Goal: Navigation & Orientation: Find specific page/section

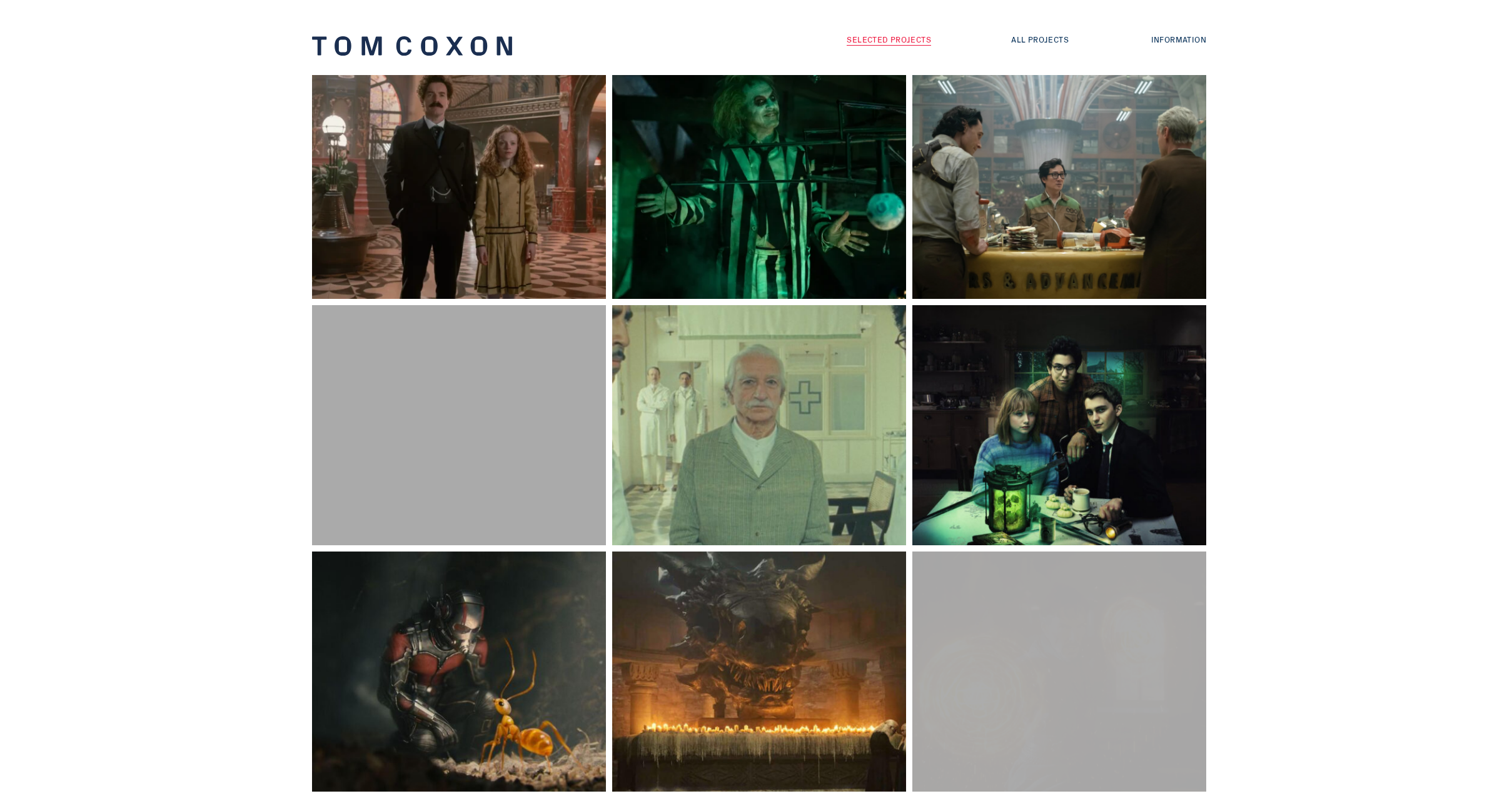
scroll to position [88, 0]
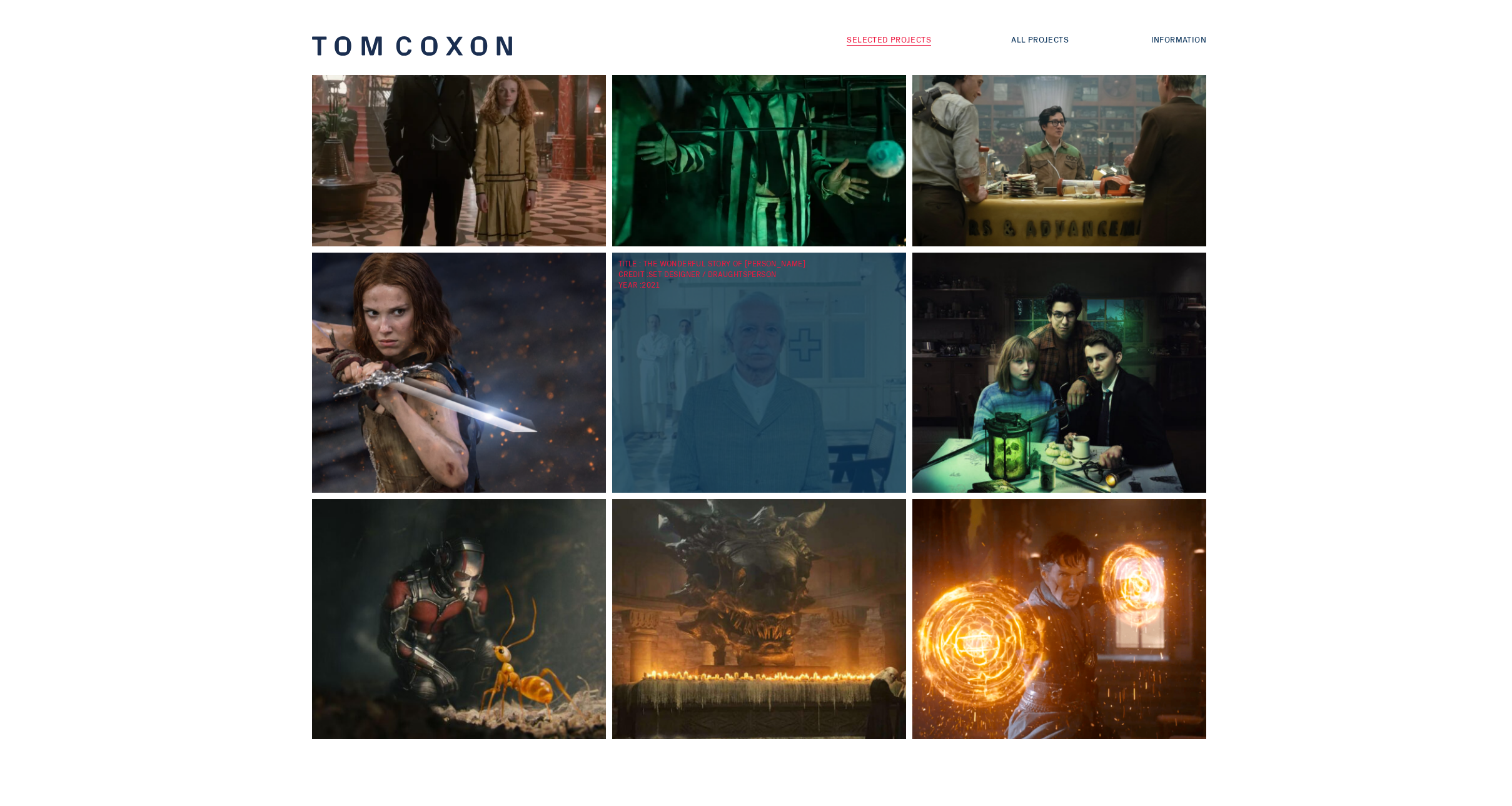
click at [767, 370] on div "TITLE : The Wonderful Story of Henry Sugar CREDIT : Set Designer / Draughtspers…" at bounding box center [762, 373] width 300 height 240
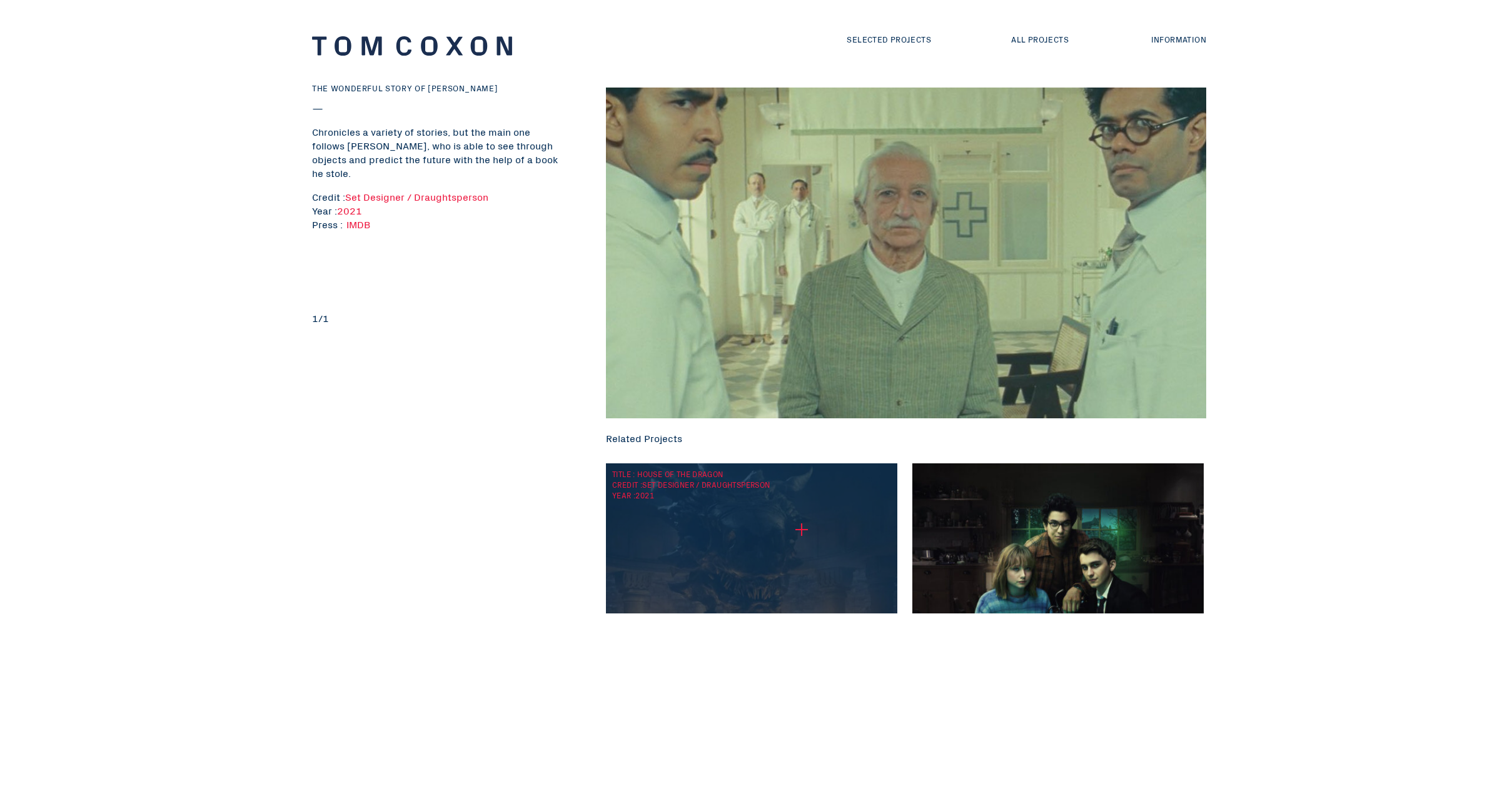
click at [801, 530] on div "TITLE : House of the Dragon CREDIT : Set Designer / Draughtsperson YEAR : 2021" at bounding box center [751, 586] width 291 height 245
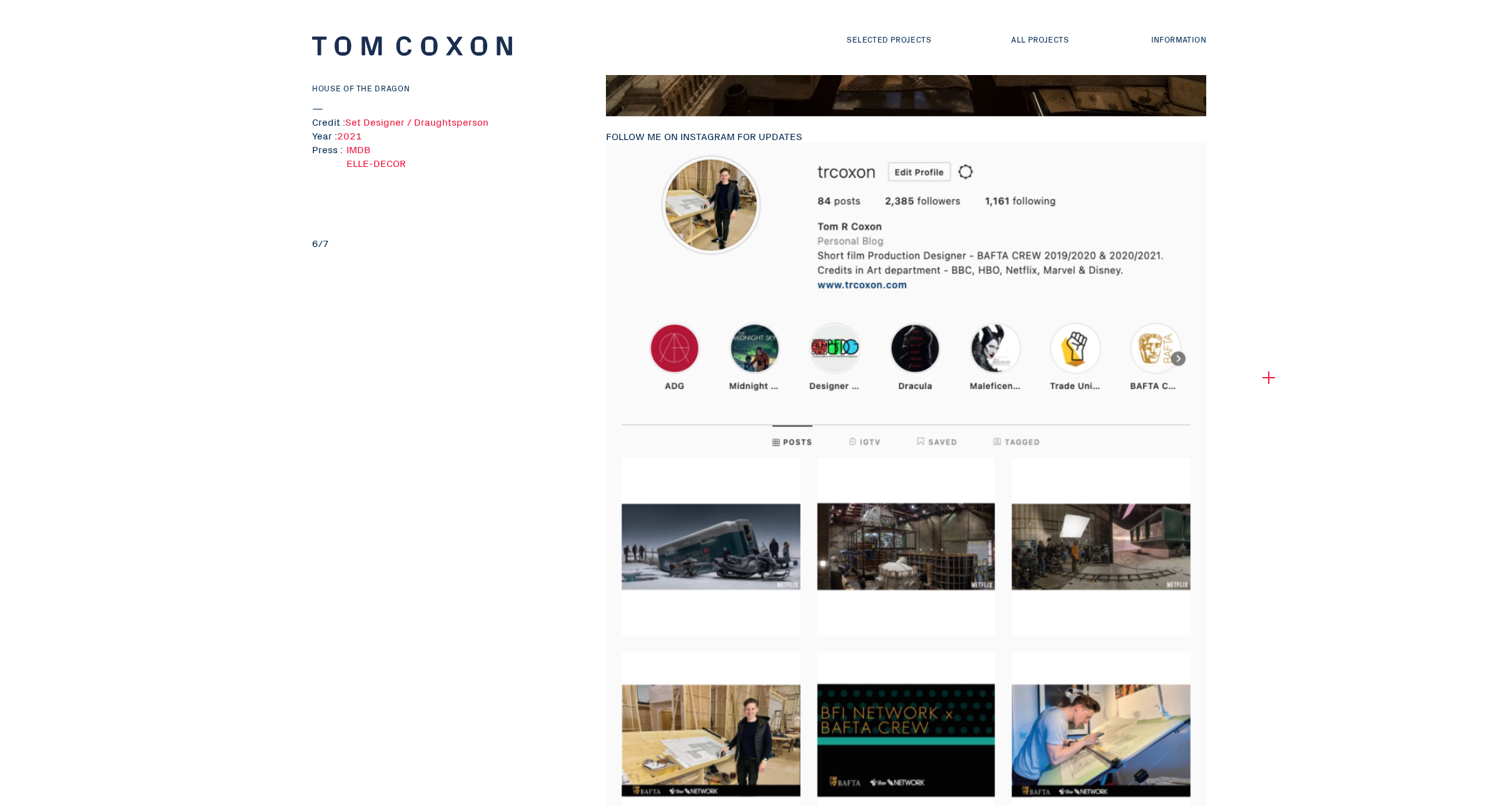
scroll to position [2372, 0]
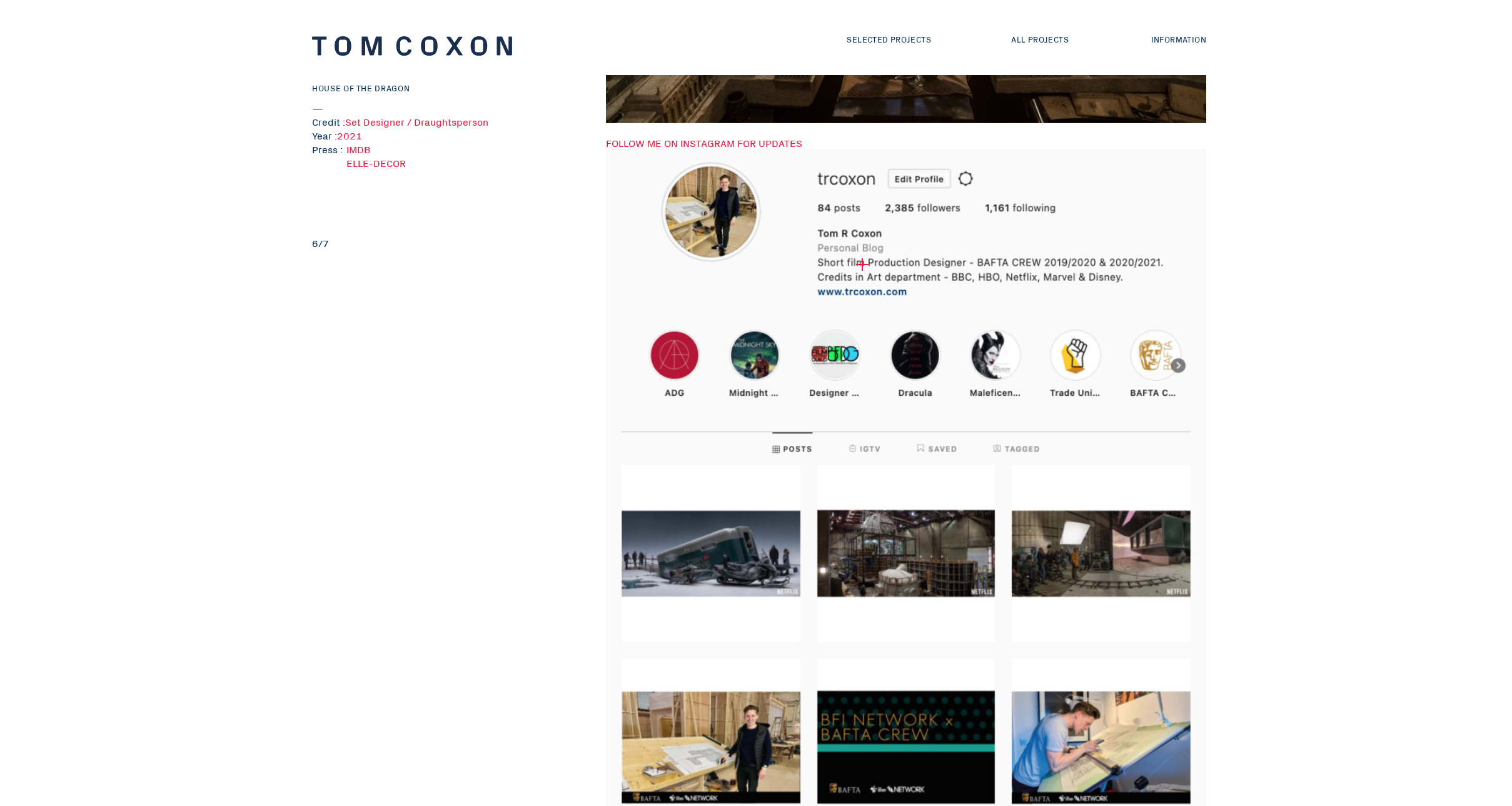
click at [858, 265] on img at bounding box center [906, 501] width 600 height 704
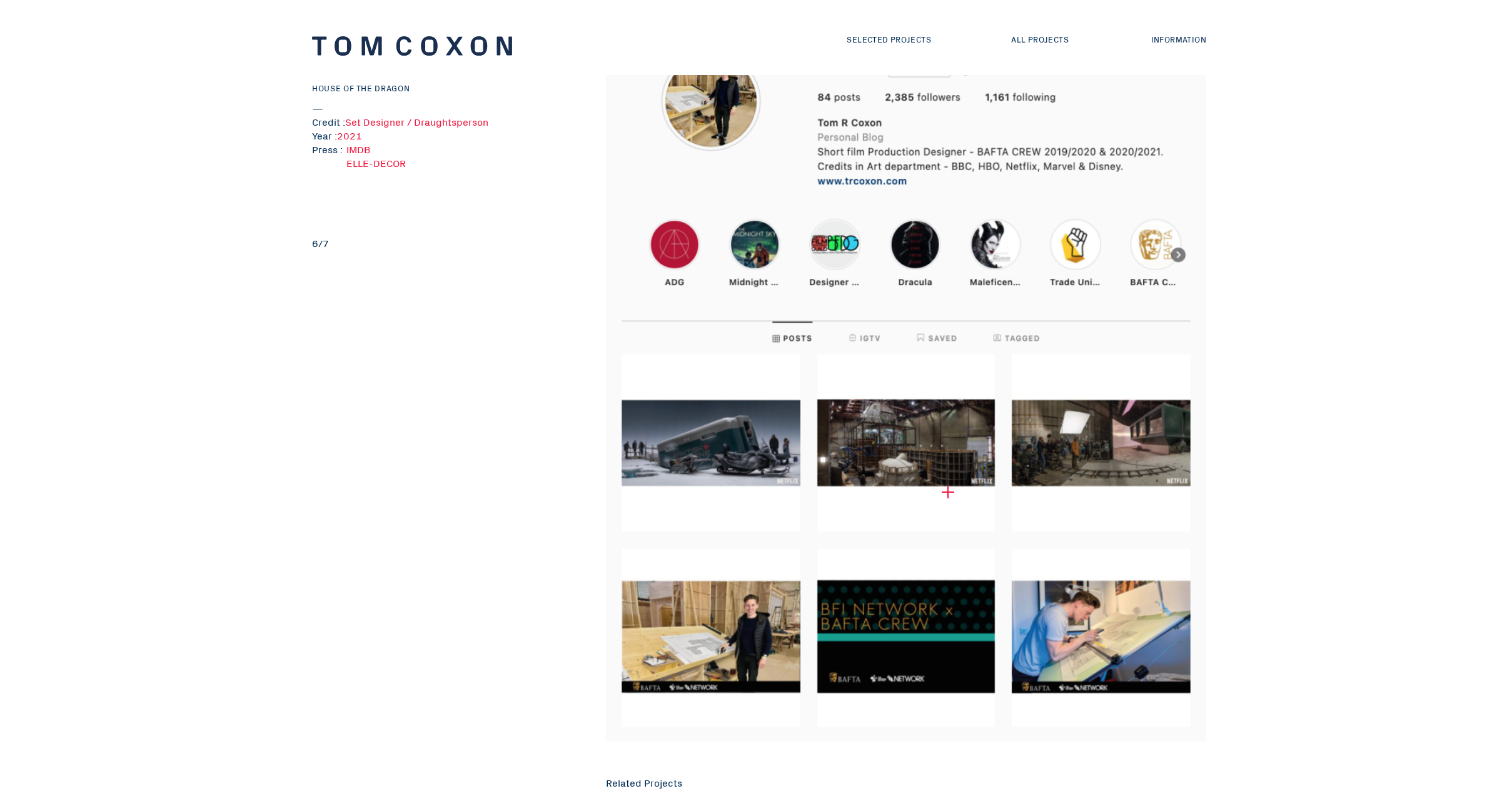
scroll to position [2616, 0]
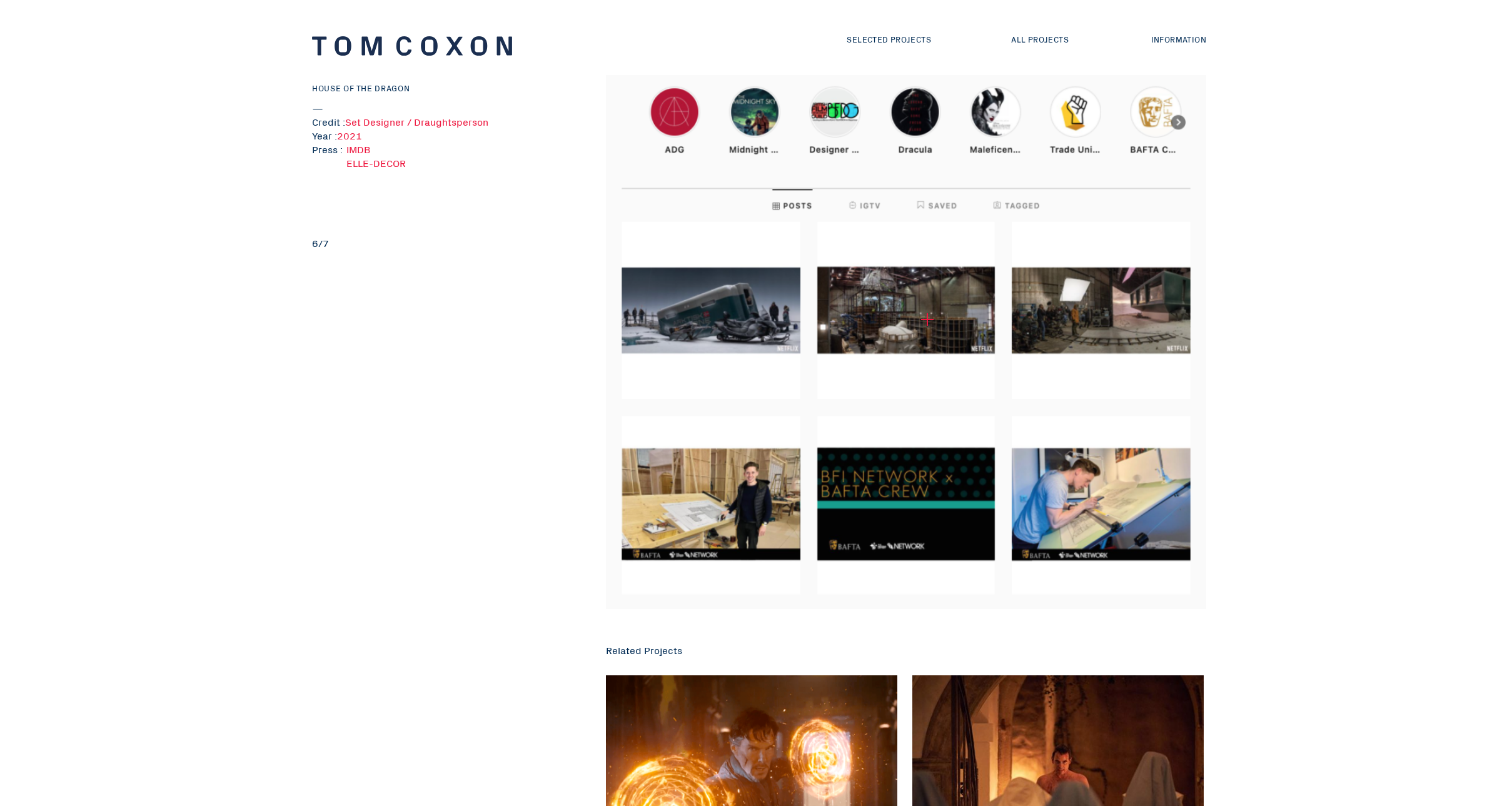
click at [927, 320] on img at bounding box center [906, 258] width 600 height 704
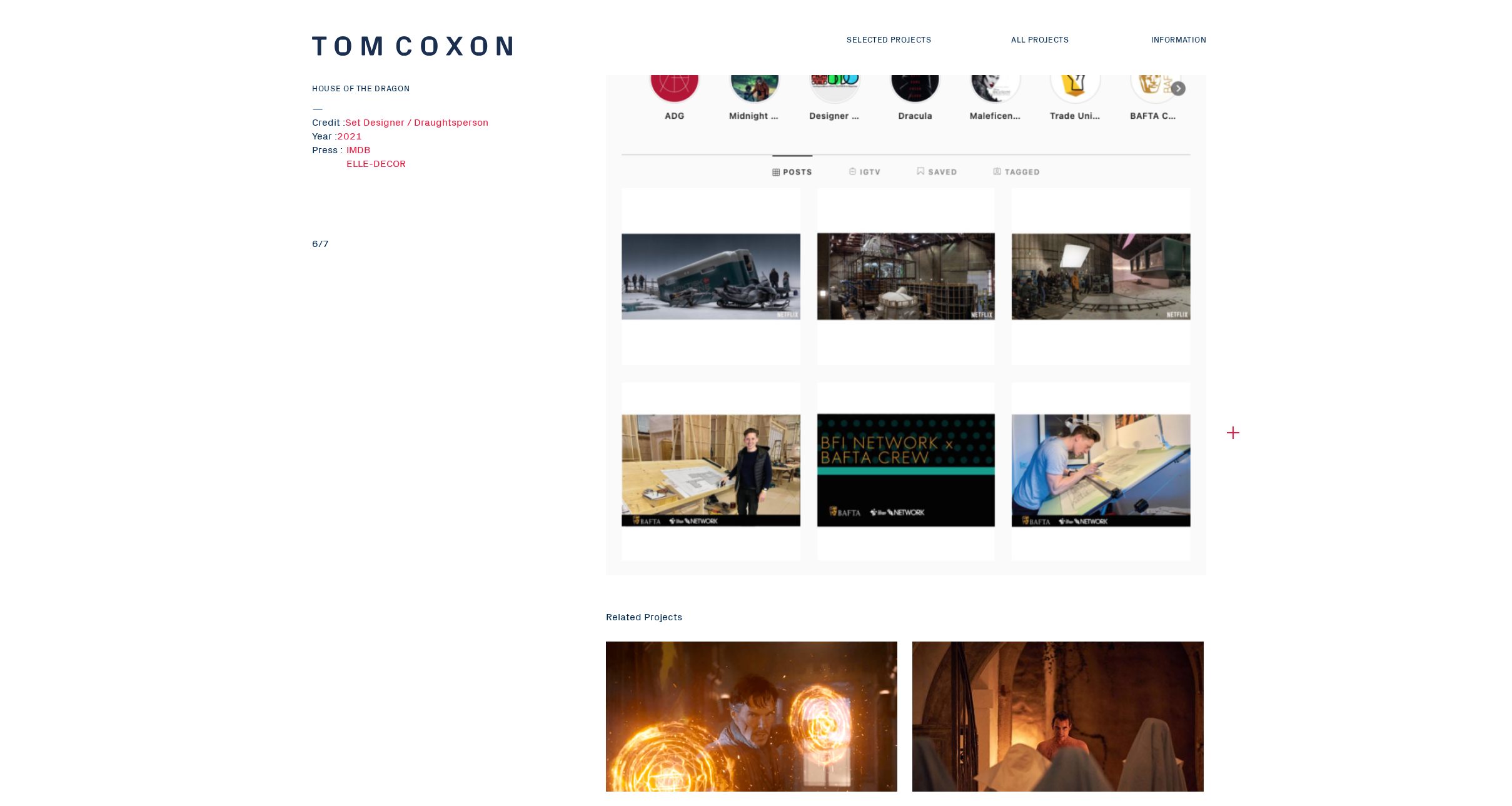
scroll to position [2673, 0]
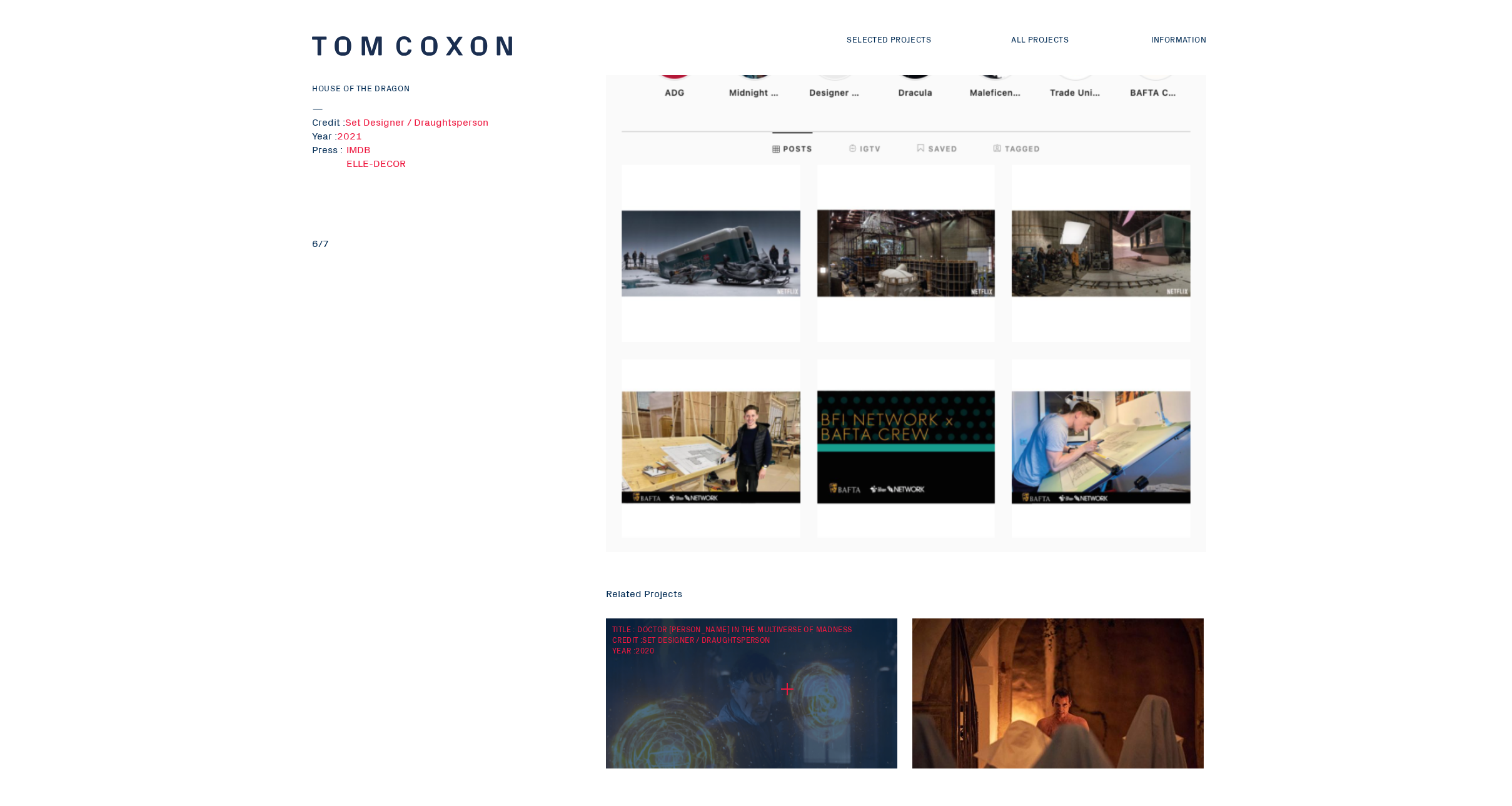
click at [787, 689] on div "TITLE : Doctor Strange in the Multiverse of Madness CREDIT : Set Designer / Dra…" at bounding box center [751, 741] width 291 height 245
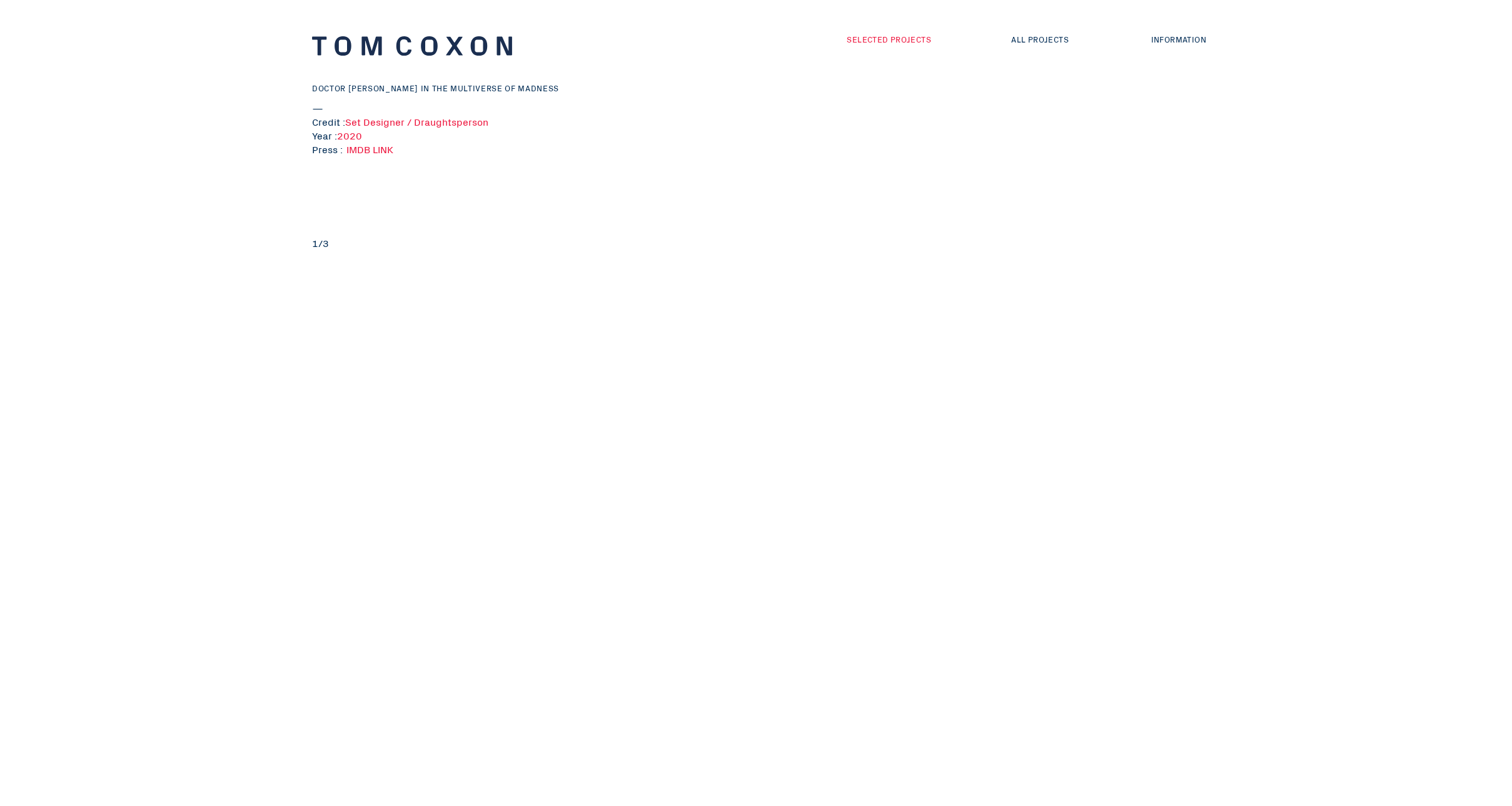
click at [869, 36] on link "Selected Projects" at bounding box center [888, 39] width 84 height 12
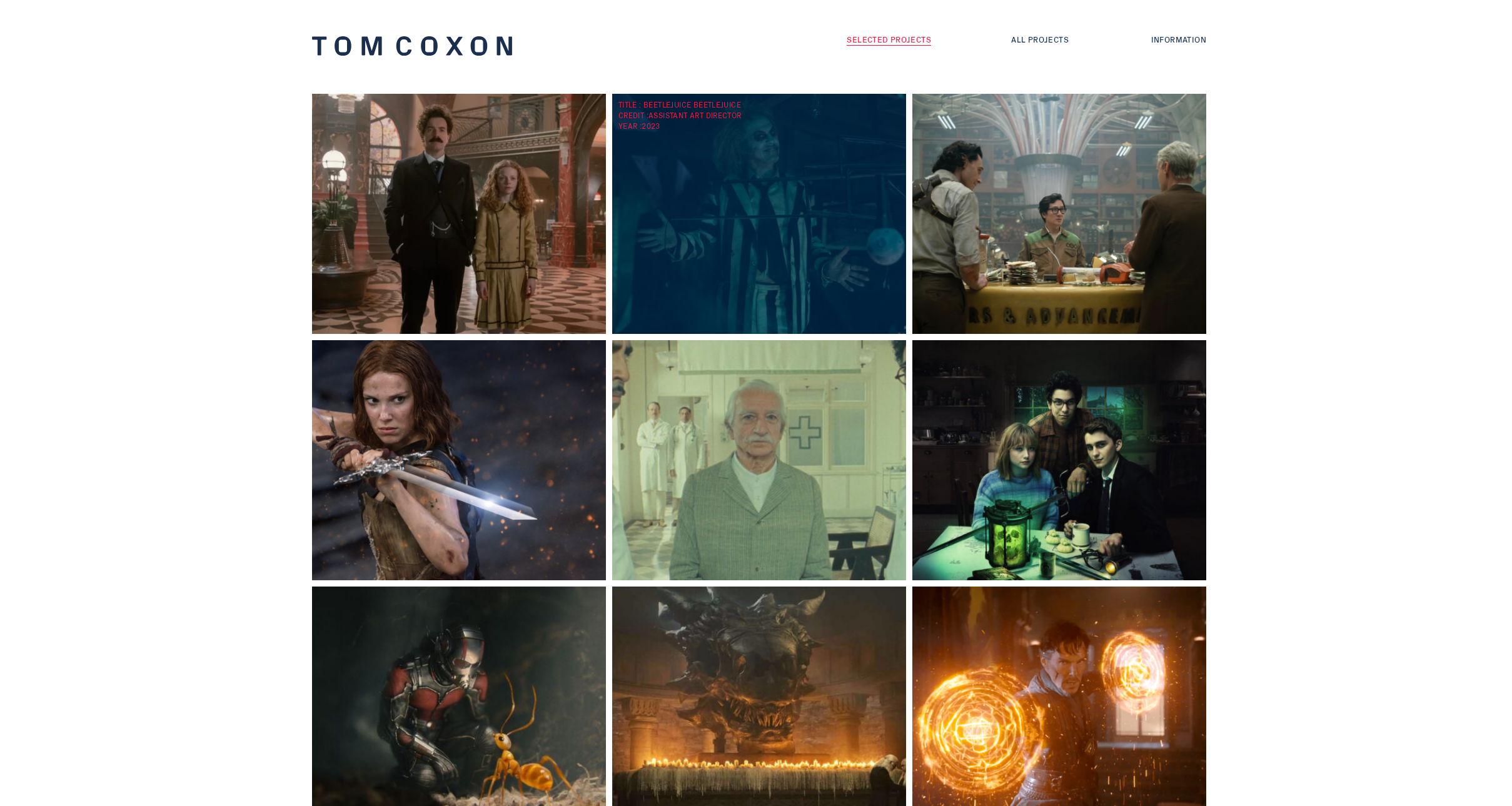
click at [701, 174] on div "TITLE : Beetlejuice Beetlejuice CREDIT : Assistant Art Director YEAR : 2023" at bounding box center [762, 214] width 300 height 240
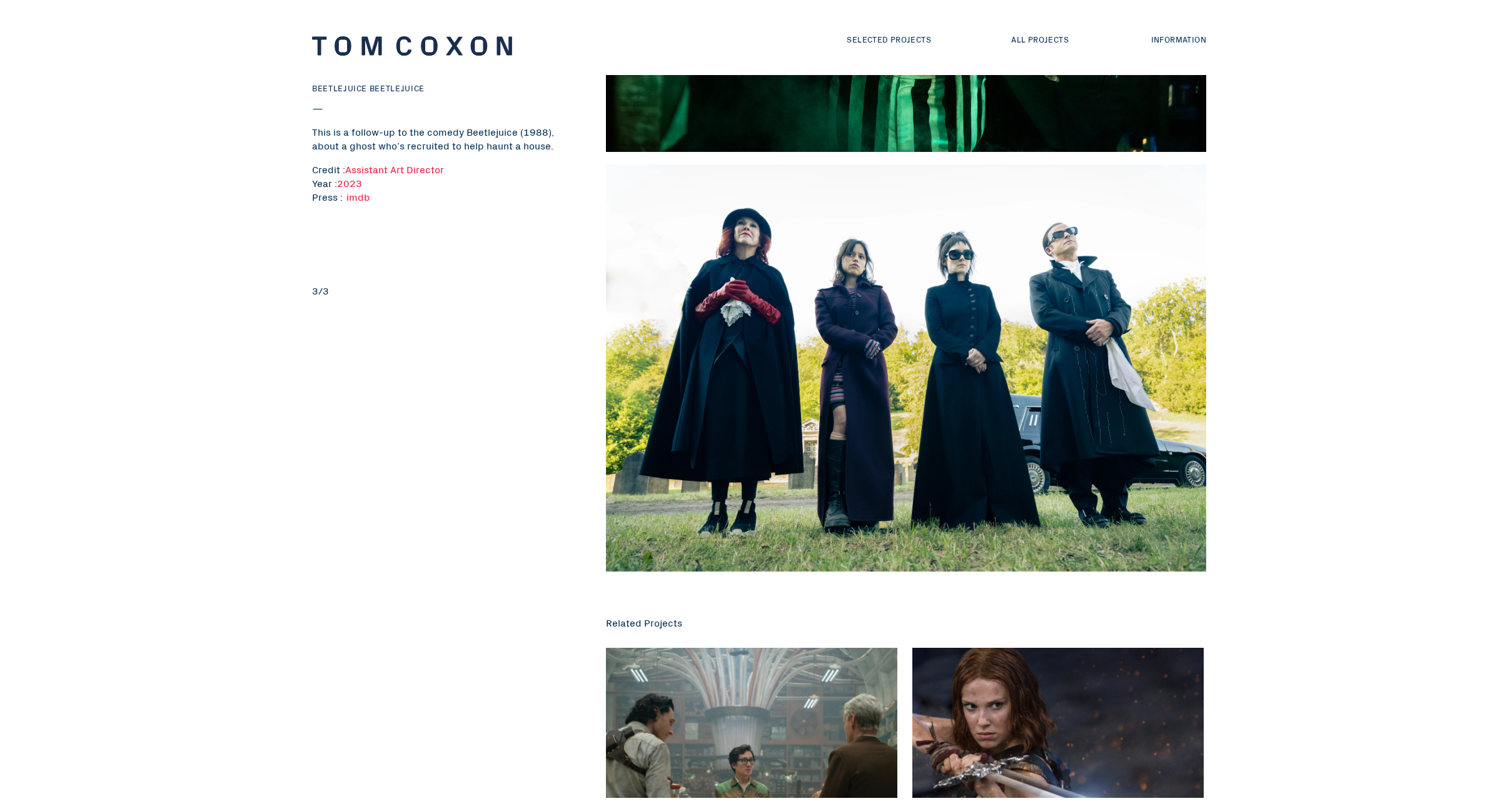
scroll to position [732, 0]
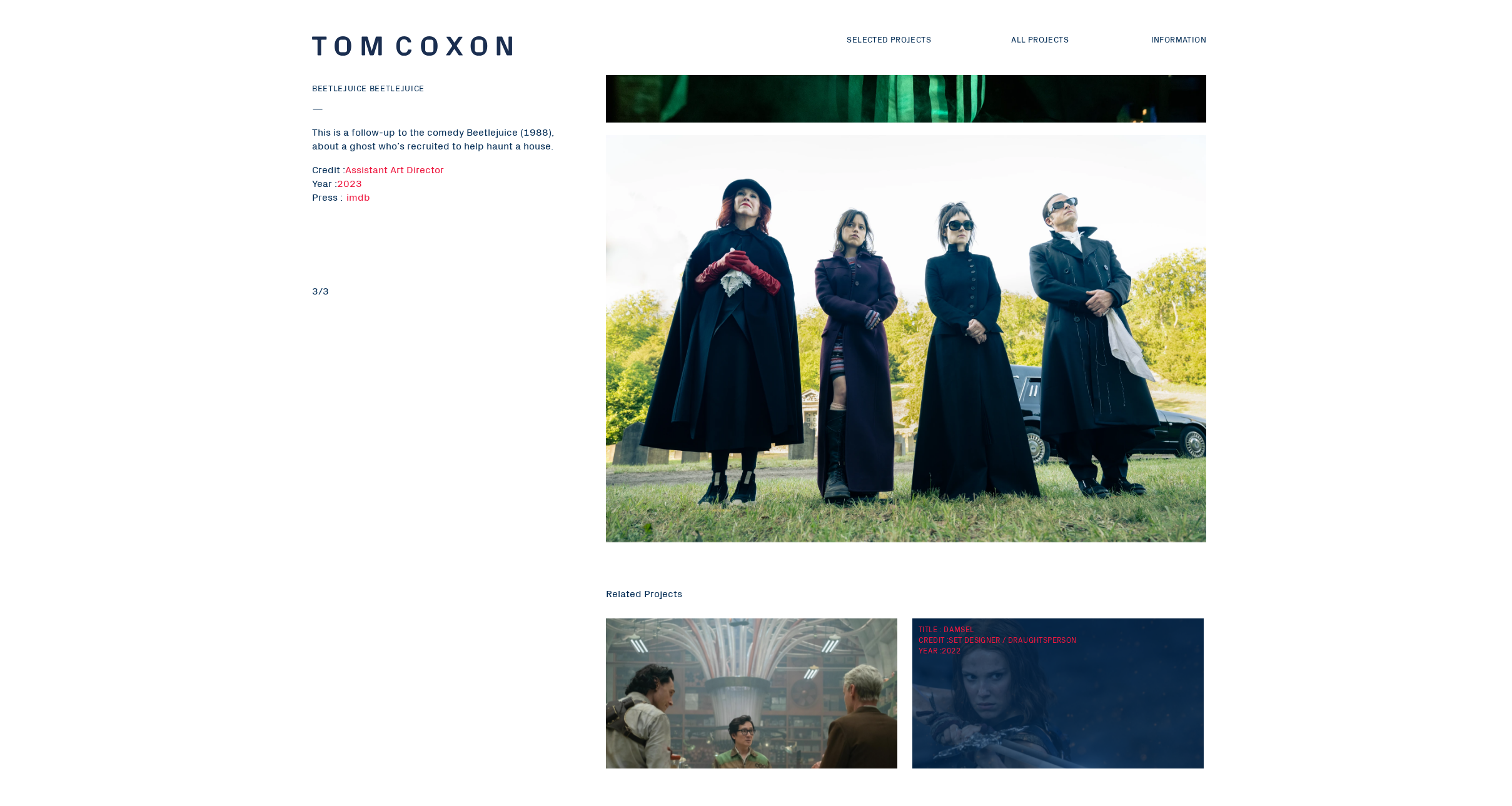
click at [1087, 639] on div "CREDIT : Set Designer / Draughtsperson" at bounding box center [1058, 640] width 278 height 11
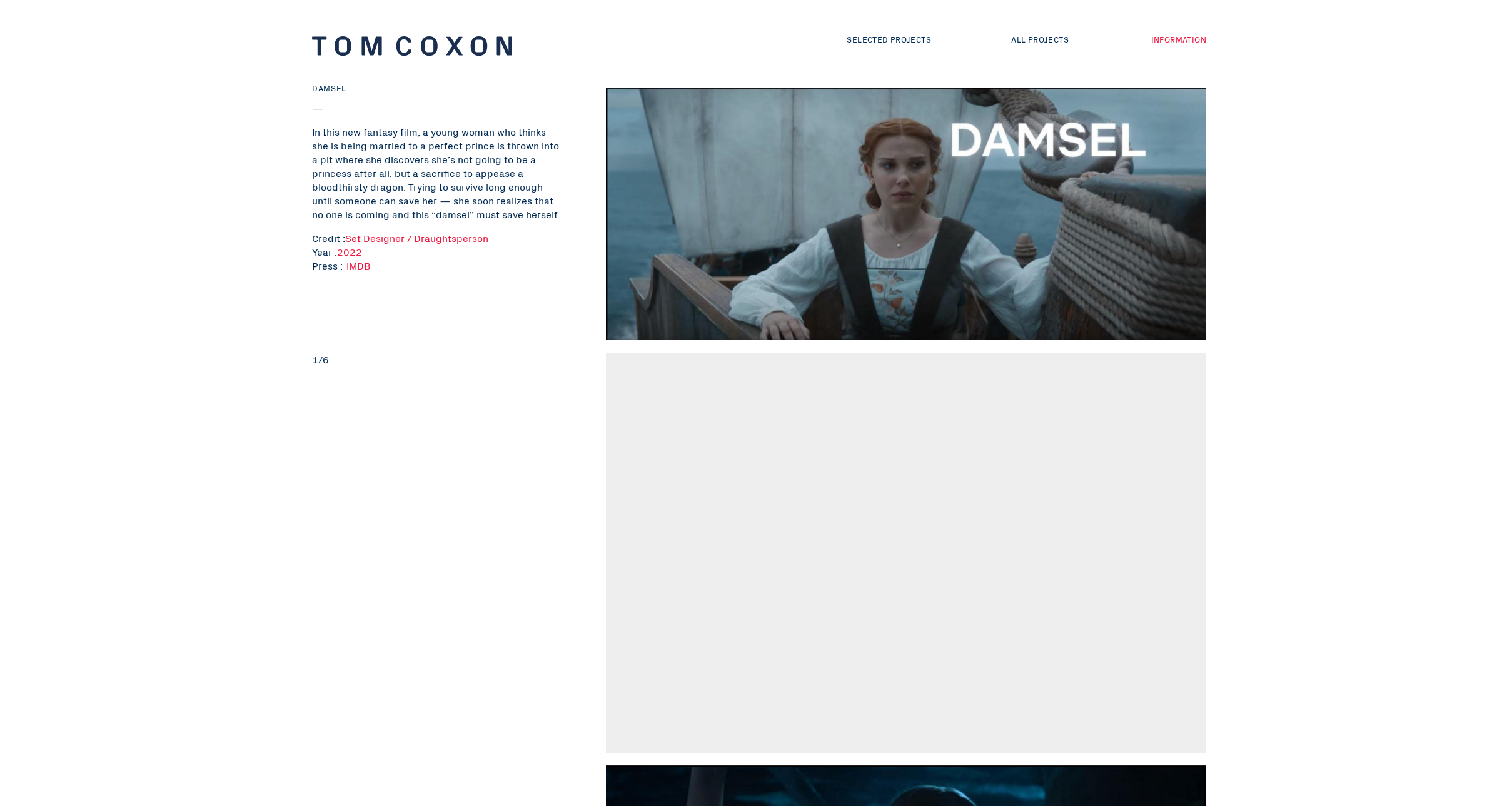
click at [1186, 38] on link "Information" at bounding box center [1178, 39] width 55 height 12
